Goal: Task Accomplishment & Management: Use online tool/utility

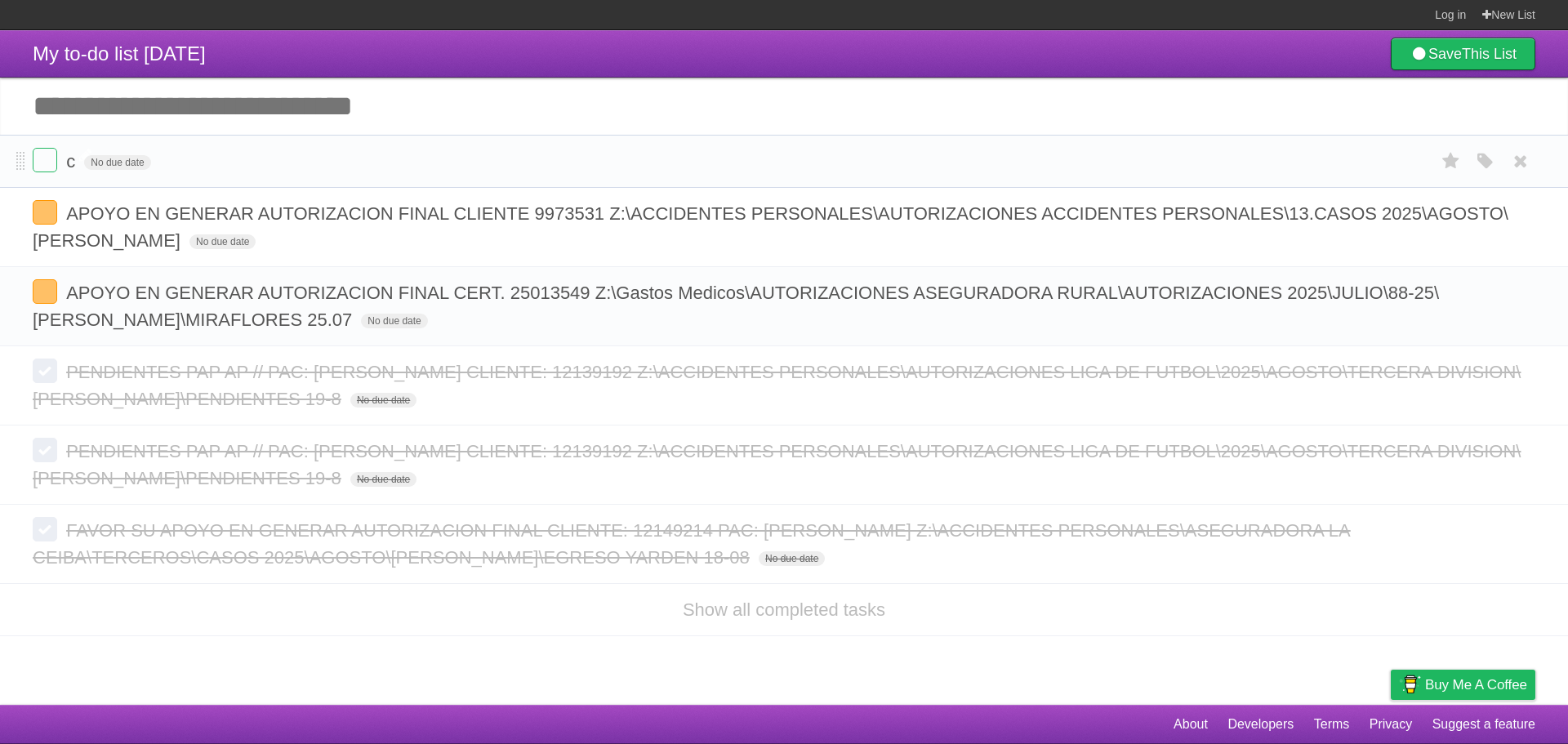
click at [78, 162] on span "c" at bounding box center [72, 161] width 13 height 21
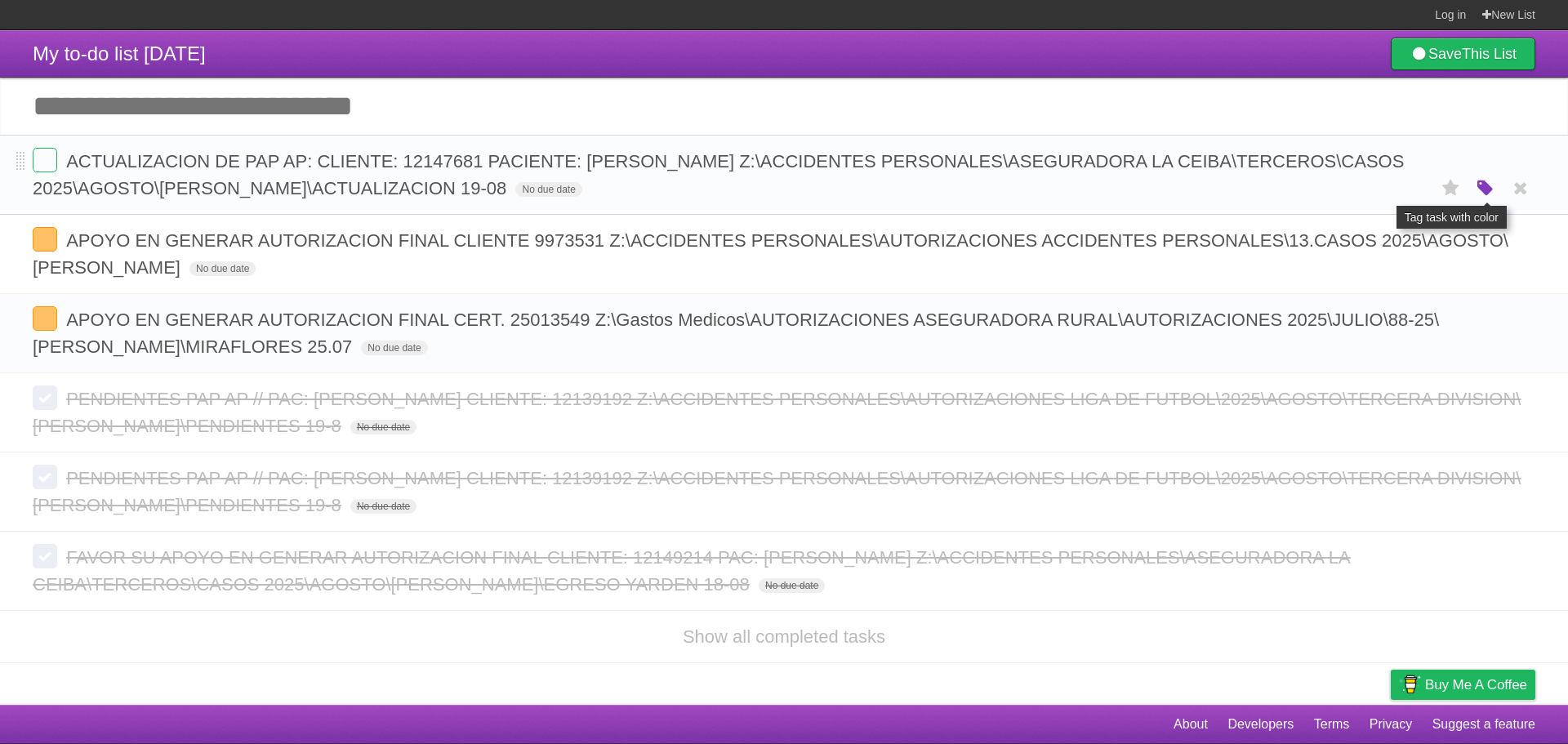
click at [1480, 189] on icon "button" at bounding box center [1485, 188] width 23 height 21
click at [1355, 187] on label "Blue" at bounding box center [1349, 188] width 18 height 18
